Goal: Task Accomplishment & Management: Manage account settings

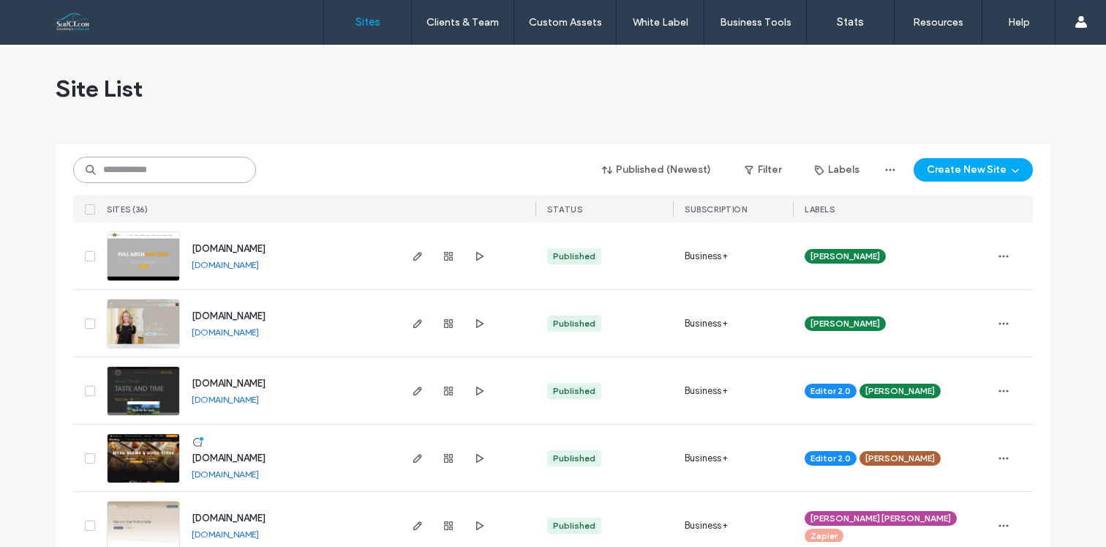
click at [205, 176] on input at bounding box center [164, 170] width 183 height 26
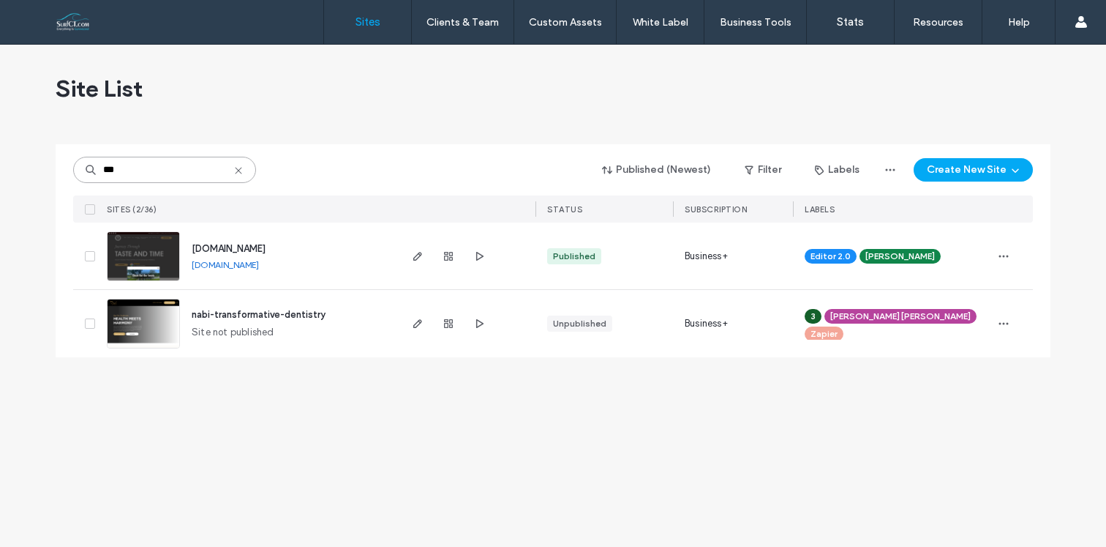
type input "***"
click at [426, 257] on div at bounding box center [448, 255] width 79 height 67
click at [421, 258] on icon "button" at bounding box center [418, 256] width 12 height 12
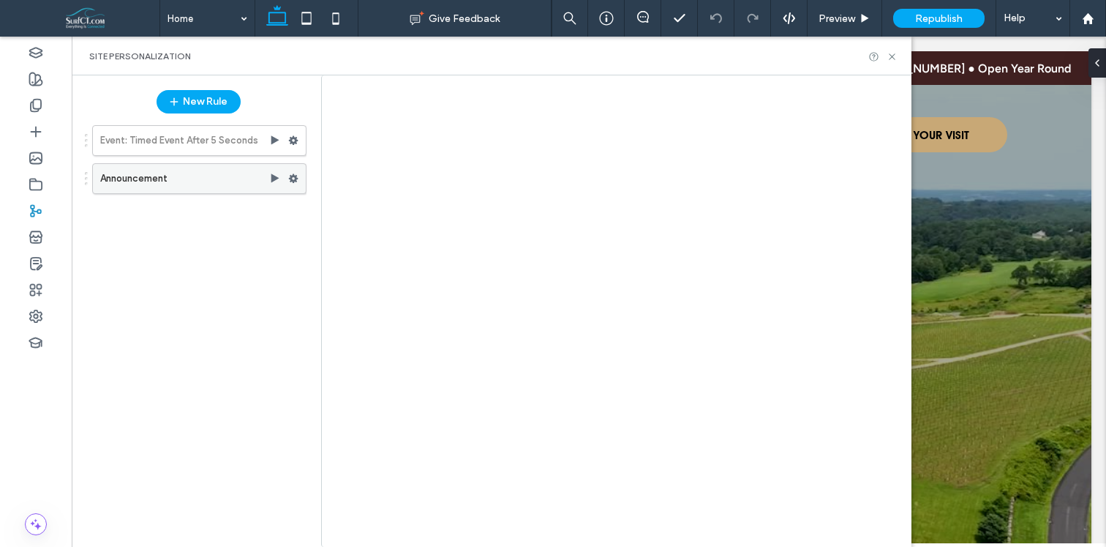
click at [203, 181] on label "Announcement" at bounding box center [184, 178] width 169 height 29
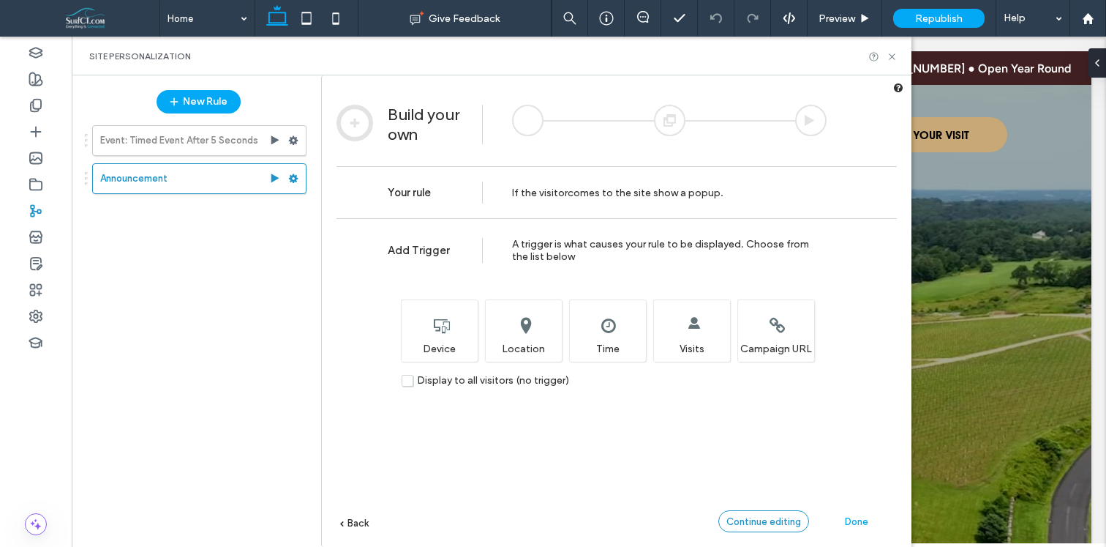
click at [767, 512] on div "Continue editing" at bounding box center [763, 521] width 91 height 22
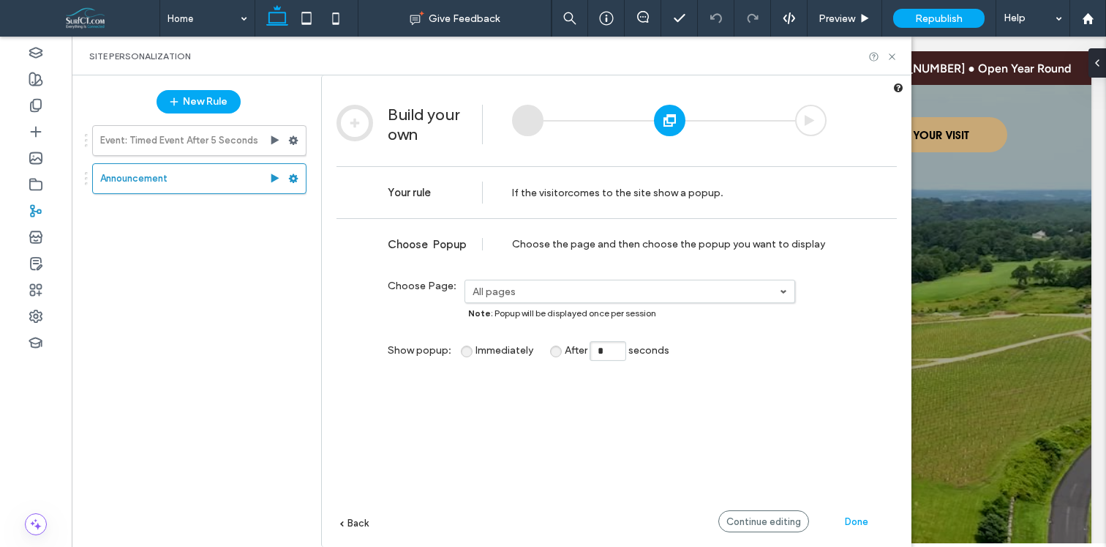
click at [576, 286] on label "All pages" at bounding box center [626, 291] width 307 height 12
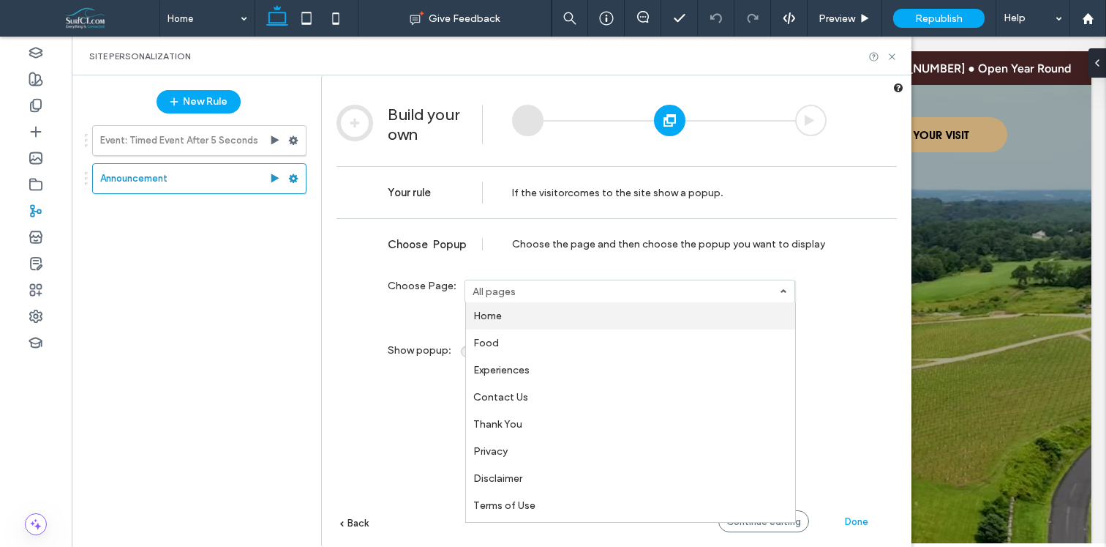
click at [563, 320] on link "Home" at bounding box center [630, 315] width 329 height 27
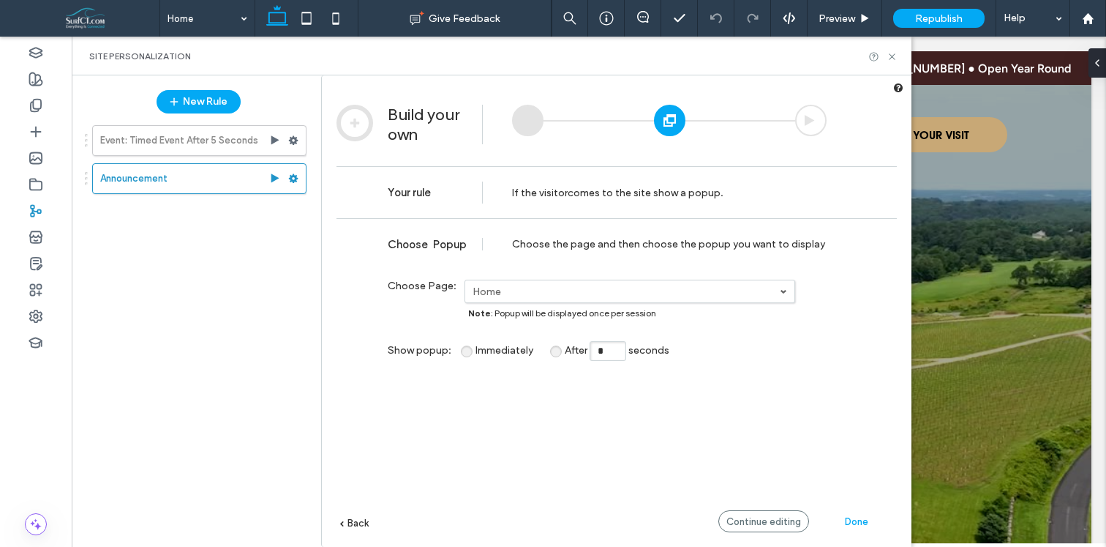
click at [610, 304] on div "**********" at bounding box center [607, 292] width 439 height 27
click at [583, 302] on div "**********" at bounding box center [607, 292] width 439 height 27
click at [575, 299] on link "Home" at bounding box center [629, 291] width 329 height 22
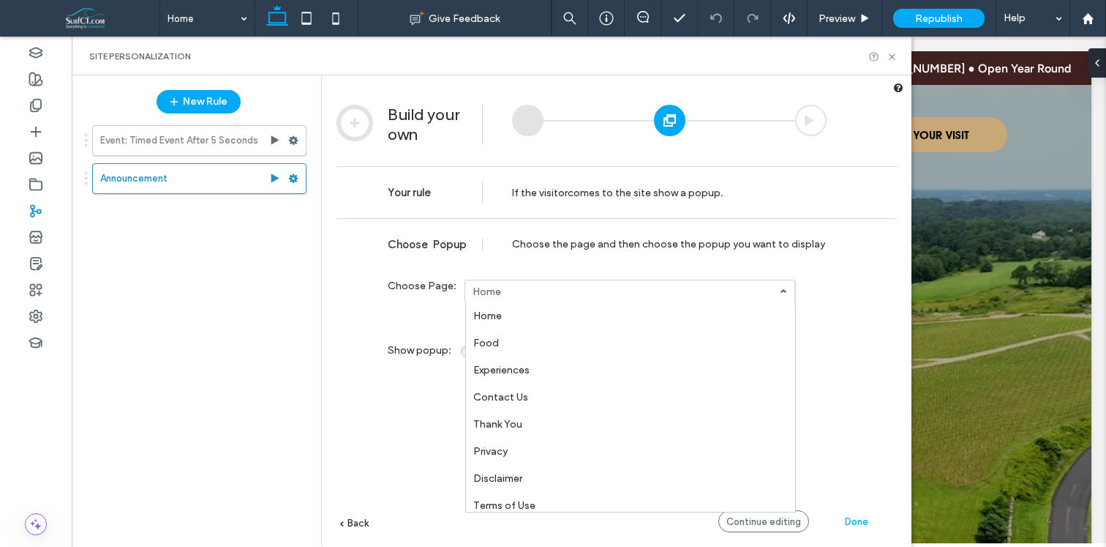
scroll to position [105, 0]
drag, startPoint x: 533, startPoint y: 506, endPoint x: 577, endPoint y: 514, distance: 45.3
click at [532, 506] on link "All pages" at bounding box center [630, 508] width 329 height 27
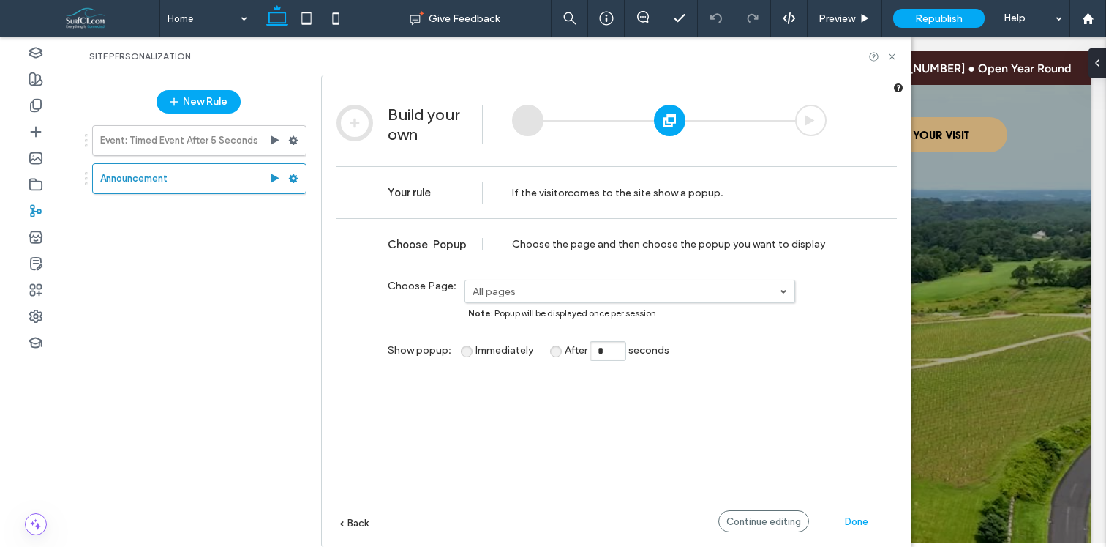
drag, startPoint x: 729, startPoint y: 520, endPoint x: 722, endPoint y: 513, distance: 10.3
click at [729, 520] on span "Continue editing" at bounding box center [764, 521] width 75 height 11
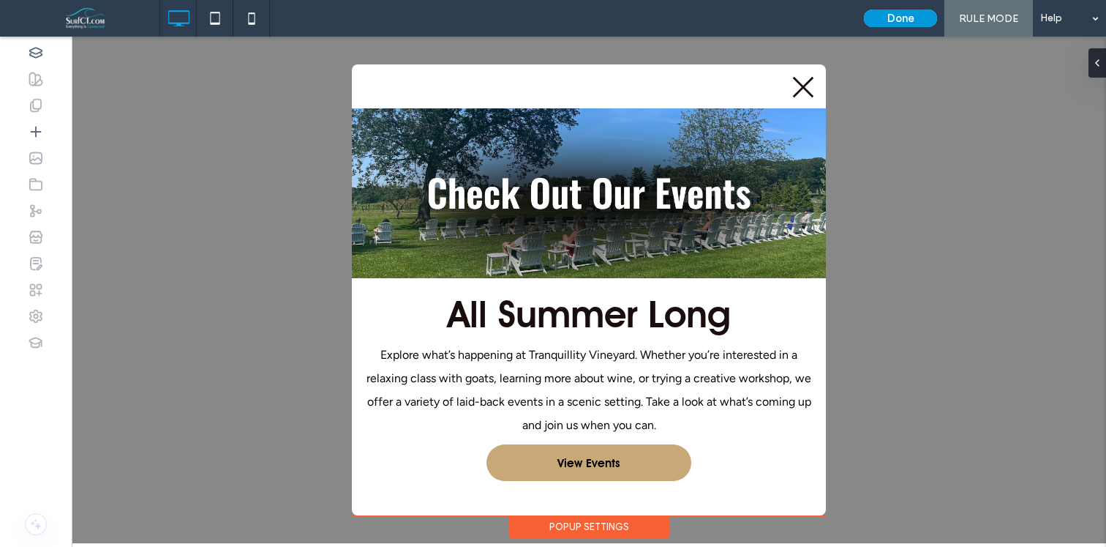
click at [901, 15] on button "Done" at bounding box center [900, 19] width 73 height 18
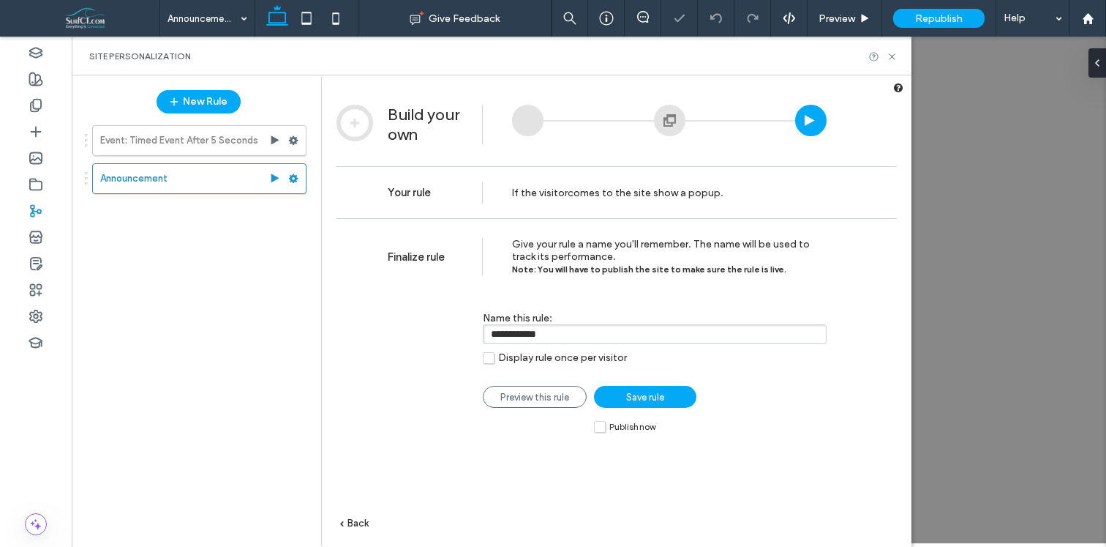
click at [524, 356] on span "Display rule once per visitor" at bounding box center [562, 357] width 129 height 12
click at [620, 426] on span "Publish now" at bounding box center [632, 426] width 46 height 10
drag, startPoint x: 646, startPoint y: 396, endPoint x: 663, endPoint y: 394, distance: 17.0
click at [645, 396] on span "Save rule" at bounding box center [645, 396] width 38 height 11
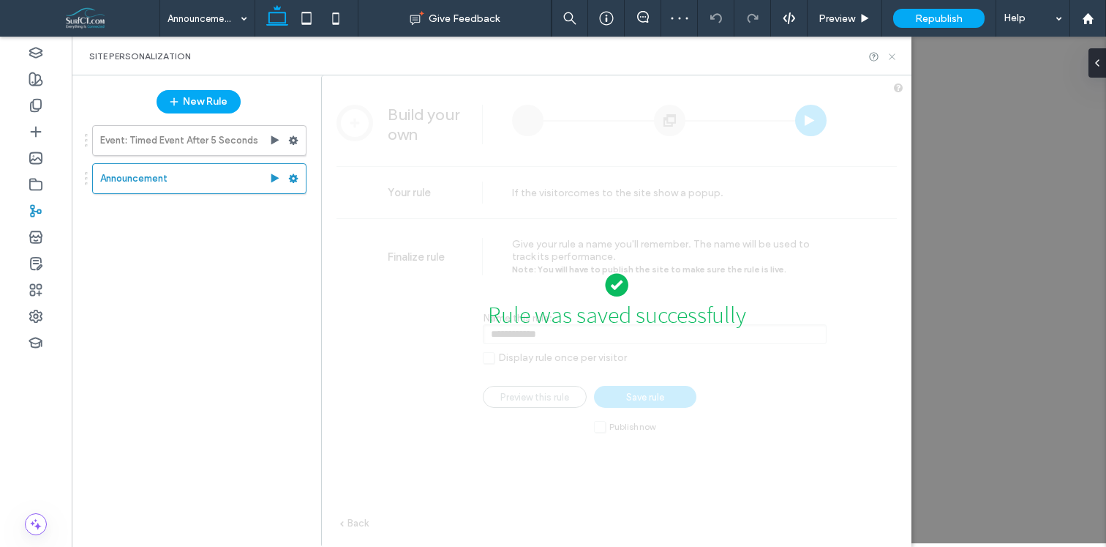
click at [890, 54] on icon at bounding box center [892, 56] width 11 height 11
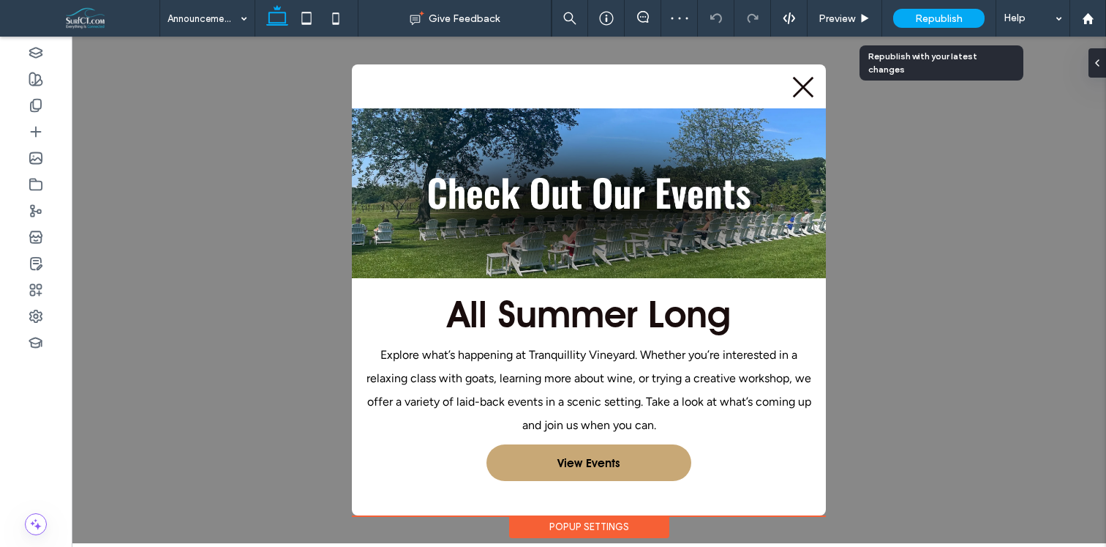
click at [909, 20] on div "Republish" at bounding box center [938, 18] width 91 height 19
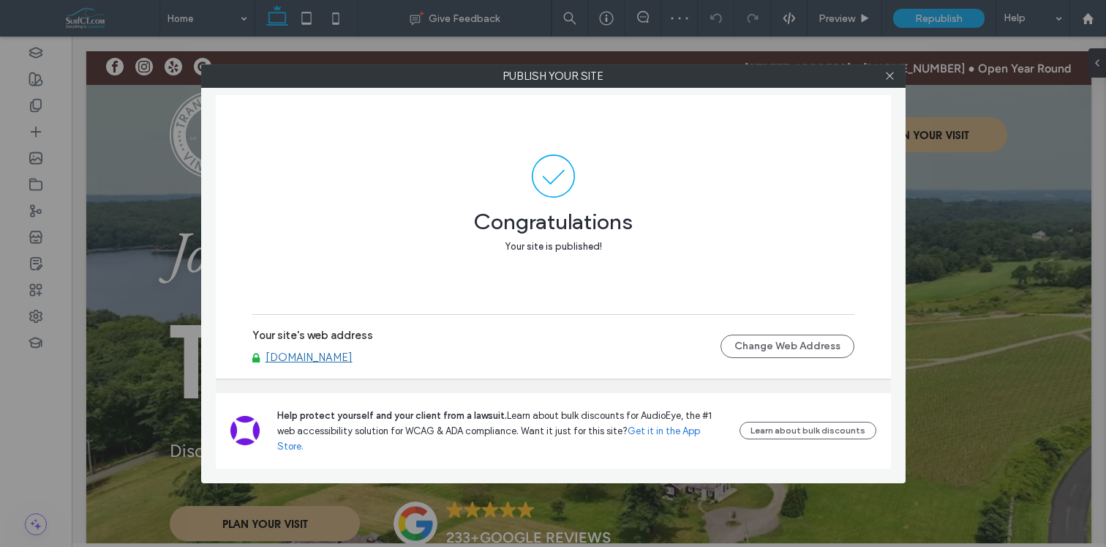
click at [345, 364] on link "[DOMAIN_NAME]" at bounding box center [309, 356] width 87 height 13
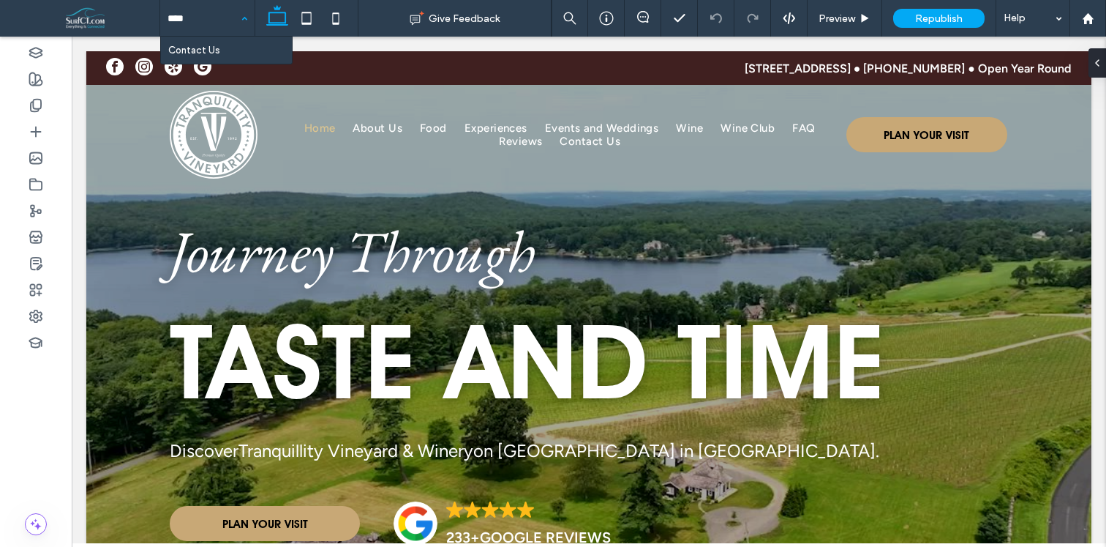
type input "*****"
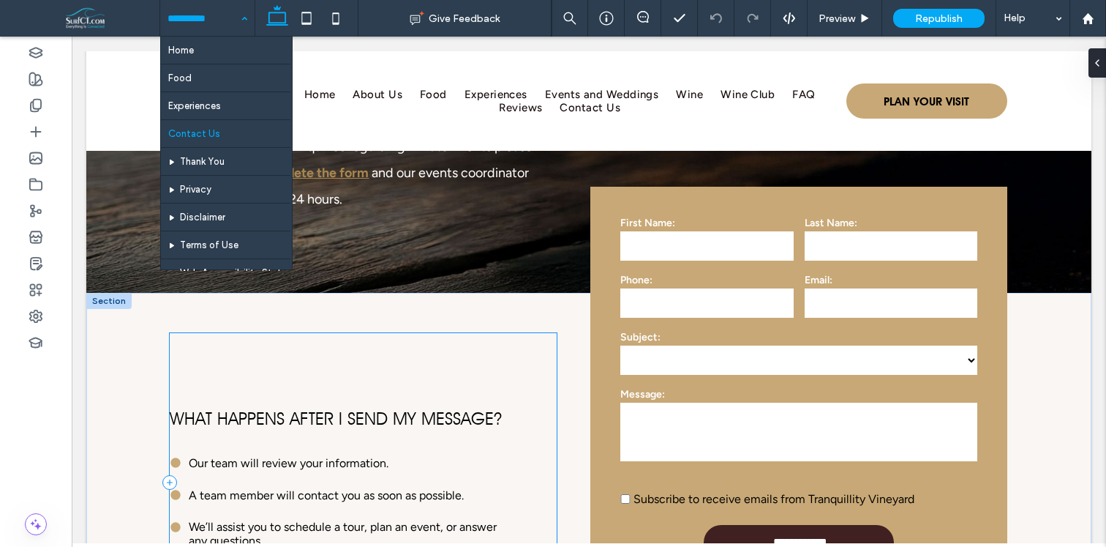
scroll to position [168, 0]
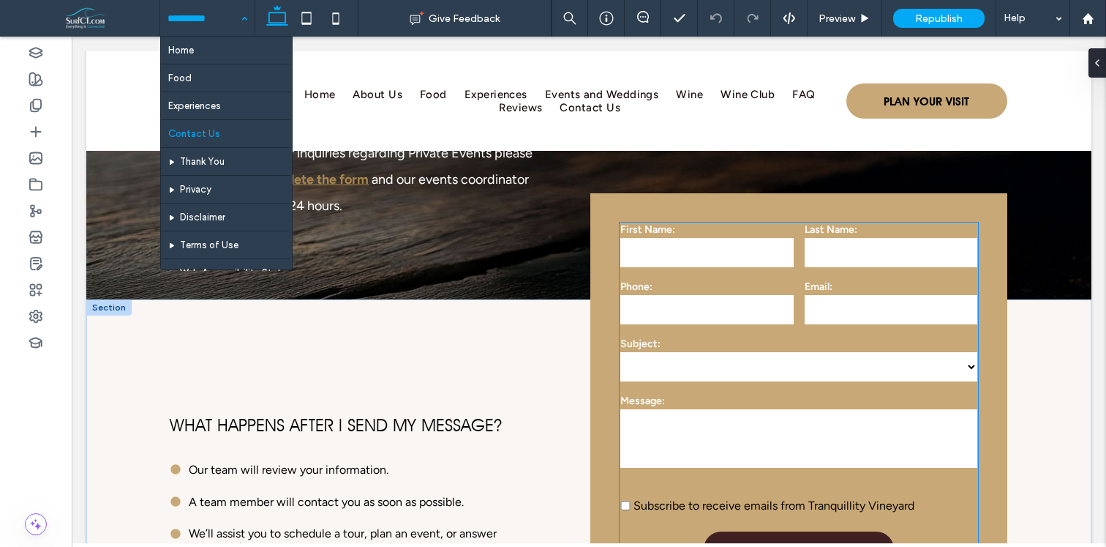
click at [701, 350] on div "**********" at bounding box center [799, 359] width 368 height 57
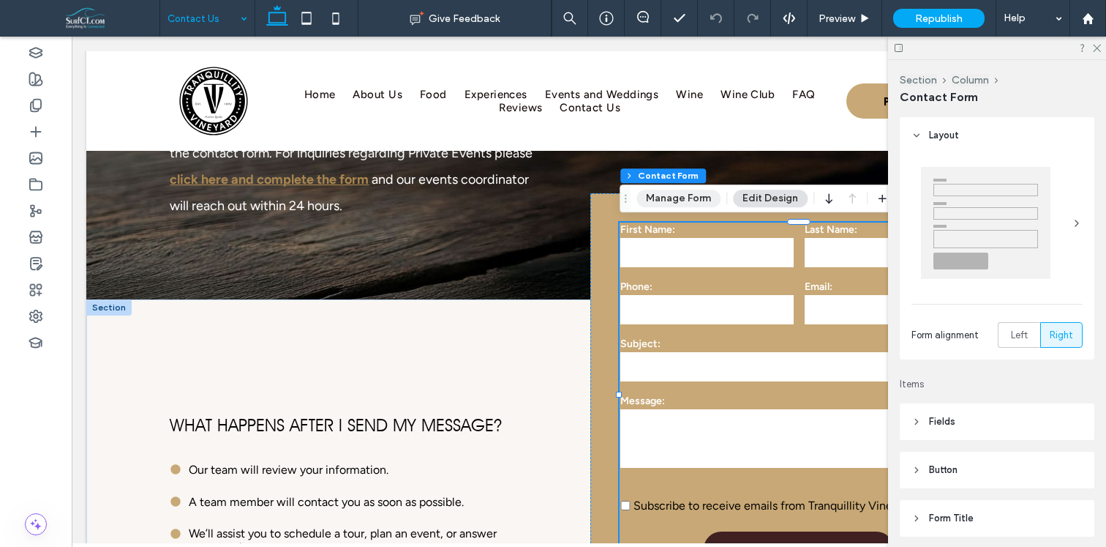
click at [712, 198] on button "Manage Form" at bounding box center [679, 198] width 84 height 18
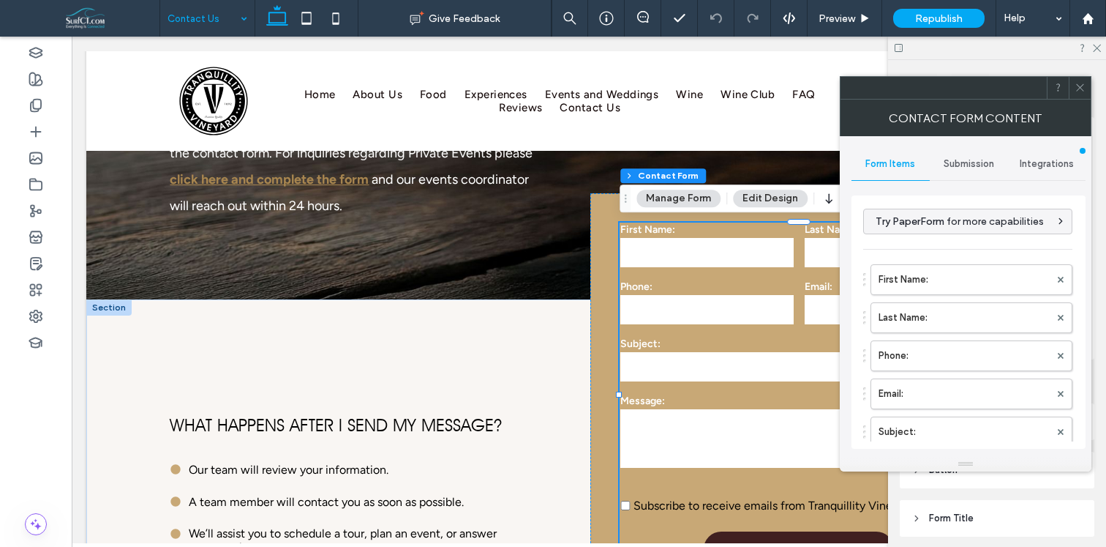
click at [980, 184] on div "**********" at bounding box center [969, 320] width 234 height 272
click at [980, 181] on div "**********" at bounding box center [969, 302] width 234 height 309
click at [977, 168] on span "Submission" at bounding box center [969, 164] width 50 height 12
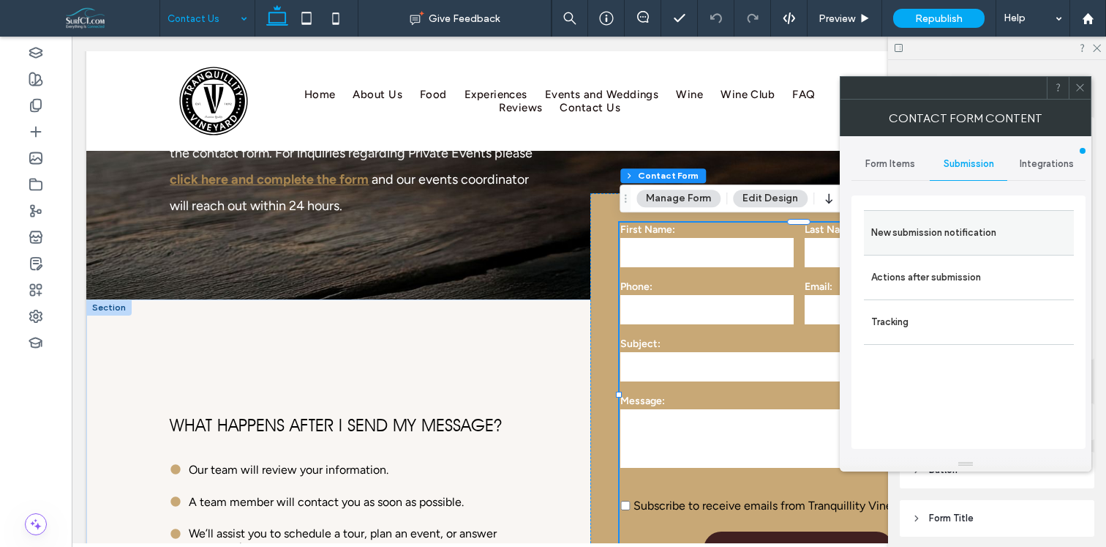
click at [963, 230] on label "New submission notification" at bounding box center [968, 232] width 195 height 29
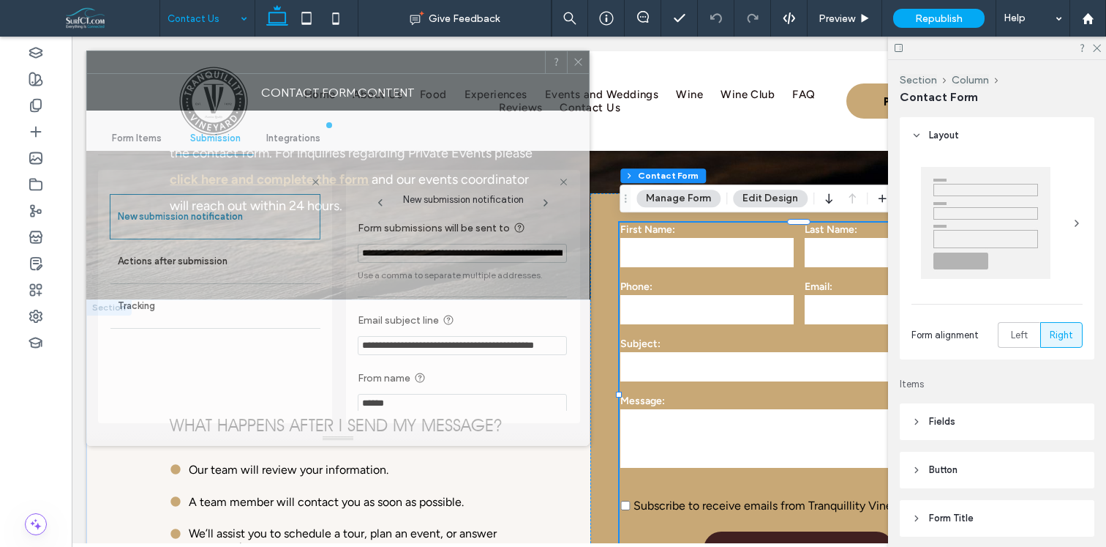
drag, startPoint x: 971, startPoint y: 93, endPoint x: 454, endPoint y: 67, distance: 517.2
click at [454, 67] on div at bounding box center [316, 62] width 458 height 22
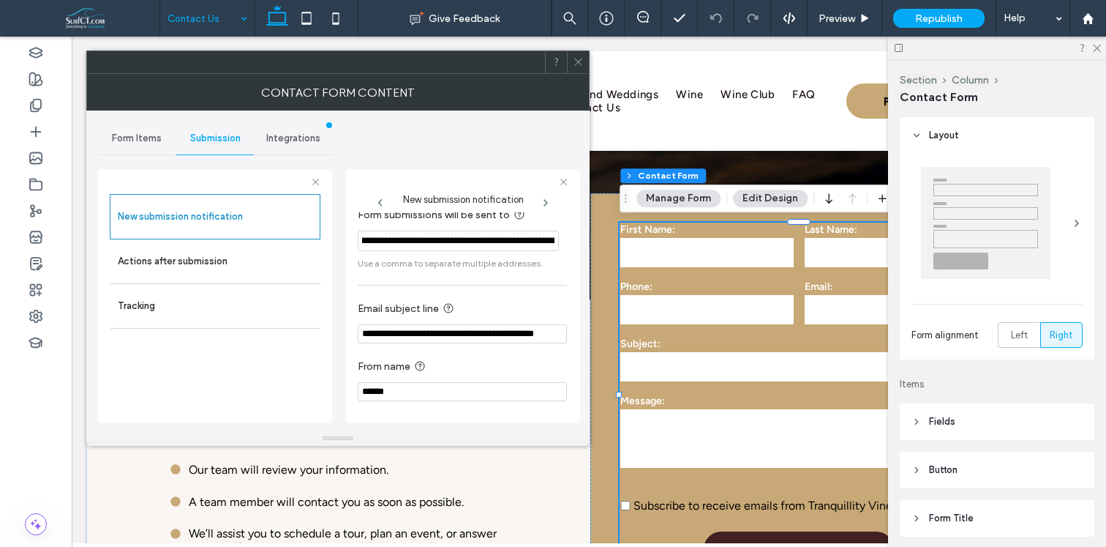
scroll to position [0, 266]
click at [576, 68] on span at bounding box center [578, 62] width 11 height 22
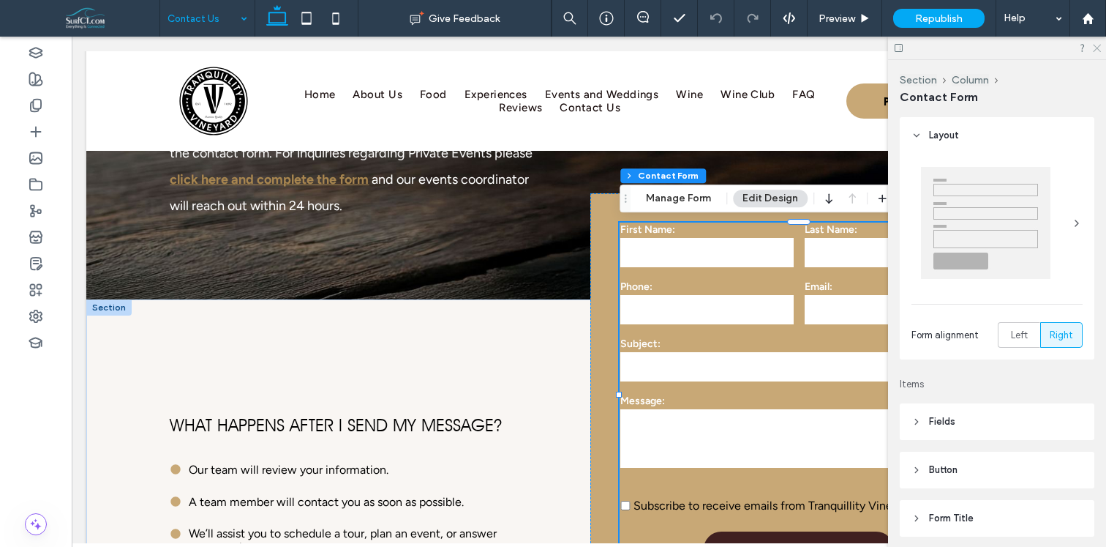
click at [1092, 43] on icon at bounding box center [1097, 47] width 10 height 10
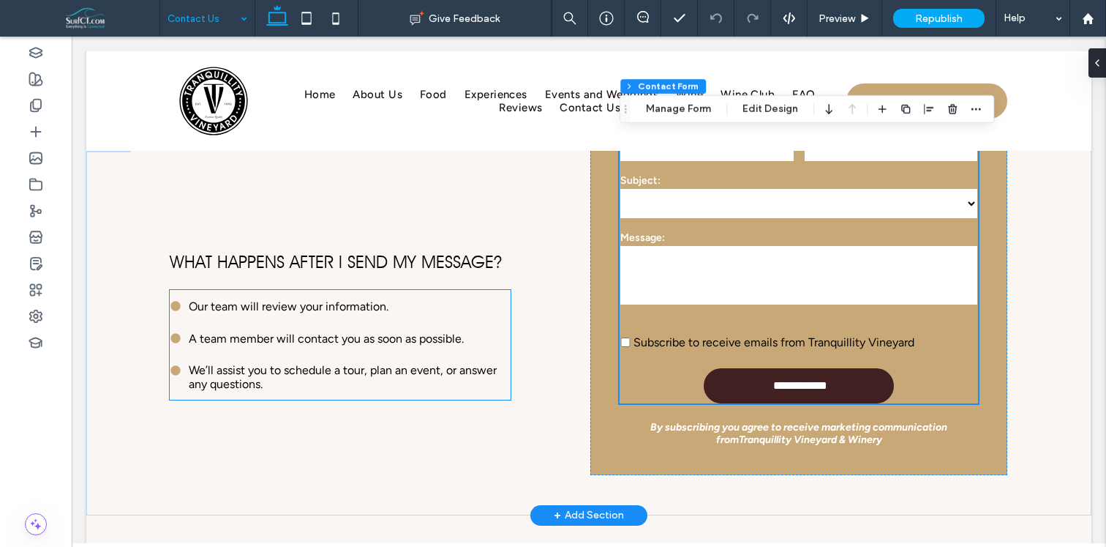
scroll to position [332, 0]
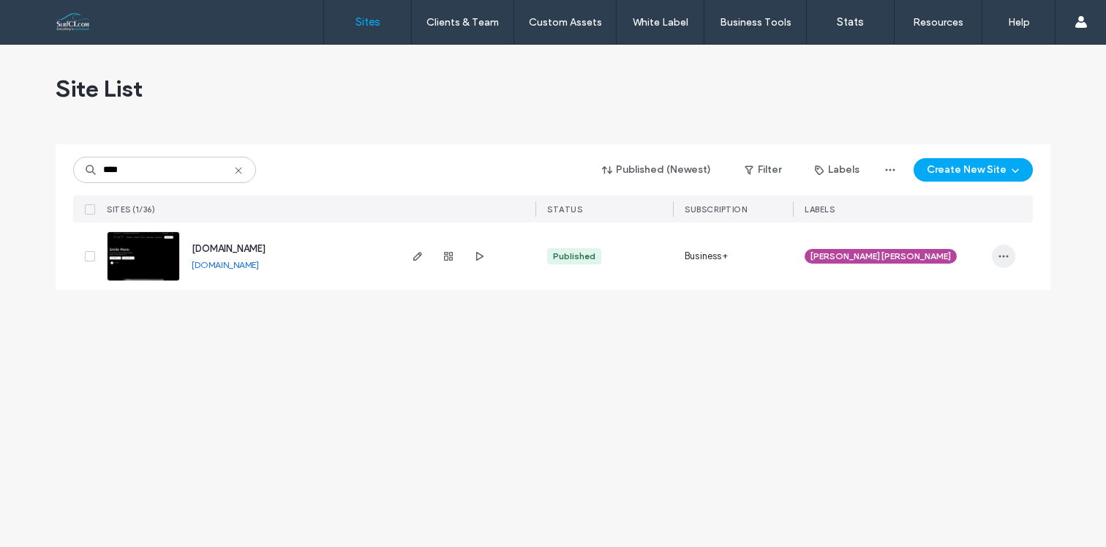
type input "****"
click at [1002, 258] on icon "button" at bounding box center [1004, 256] width 12 height 12
click at [404, 256] on div at bounding box center [466, 255] width 138 height 67
click at [421, 256] on icon "button" at bounding box center [418, 256] width 12 height 12
